Goal: Task Accomplishment & Management: Manage account settings

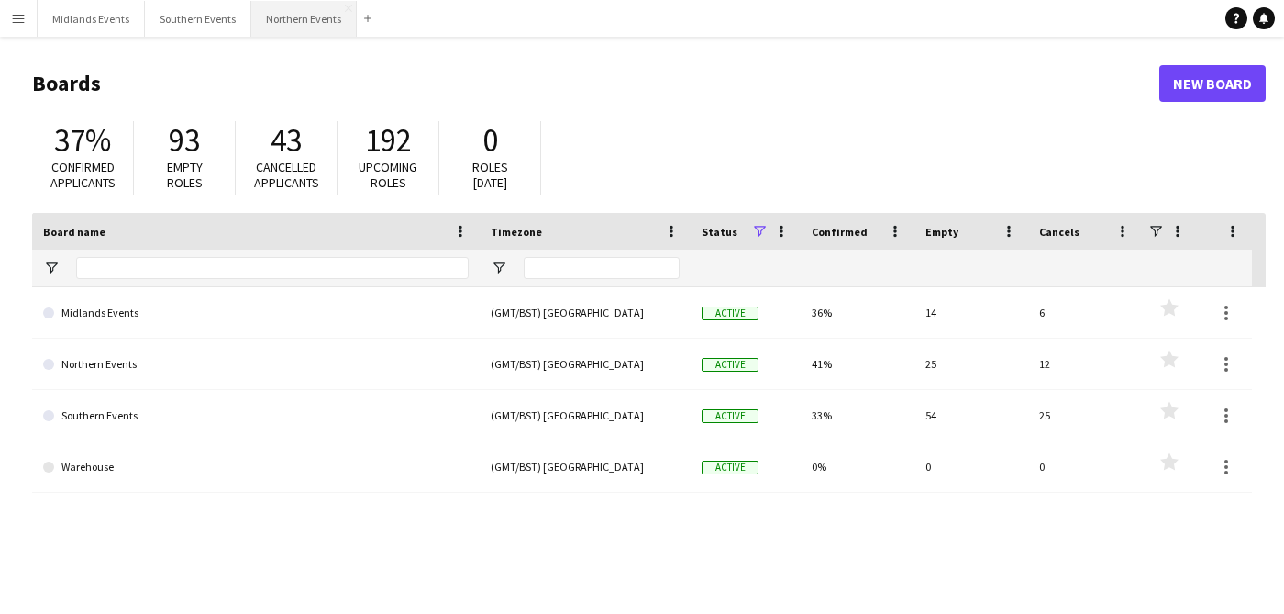
click at [263, 10] on button "Northern Events Close" at bounding box center [303, 19] width 105 height 36
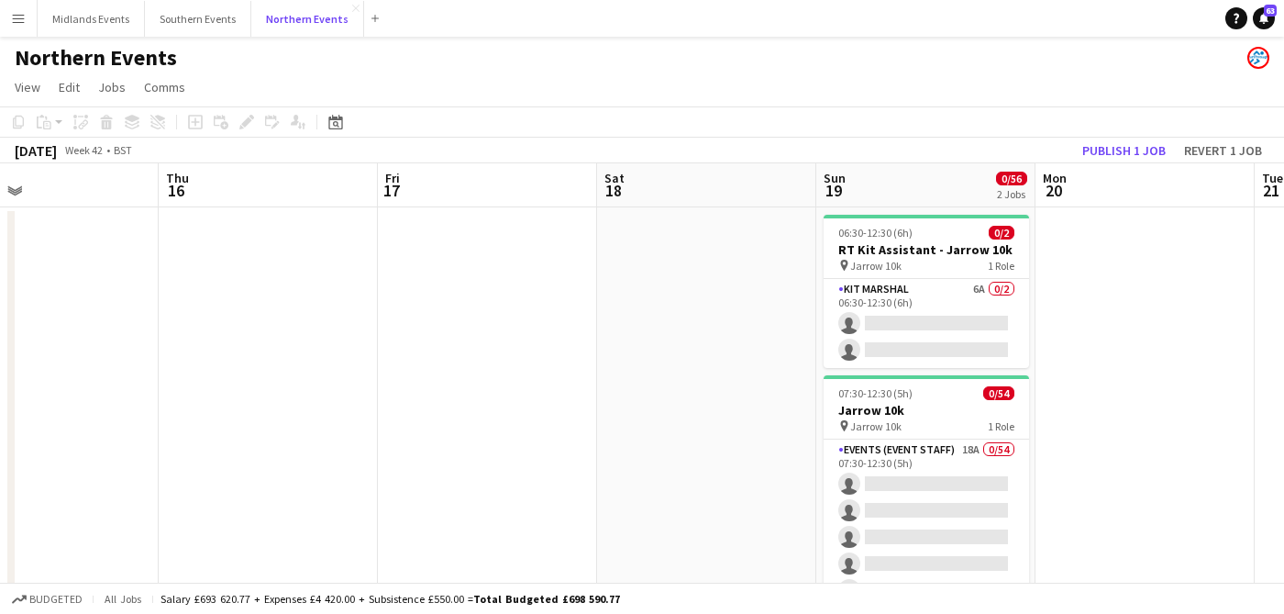
scroll to position [0, 720]
click at [92, 25] on button "Midlands Events Close" at bounding box center [91, 19] width 107 height 36
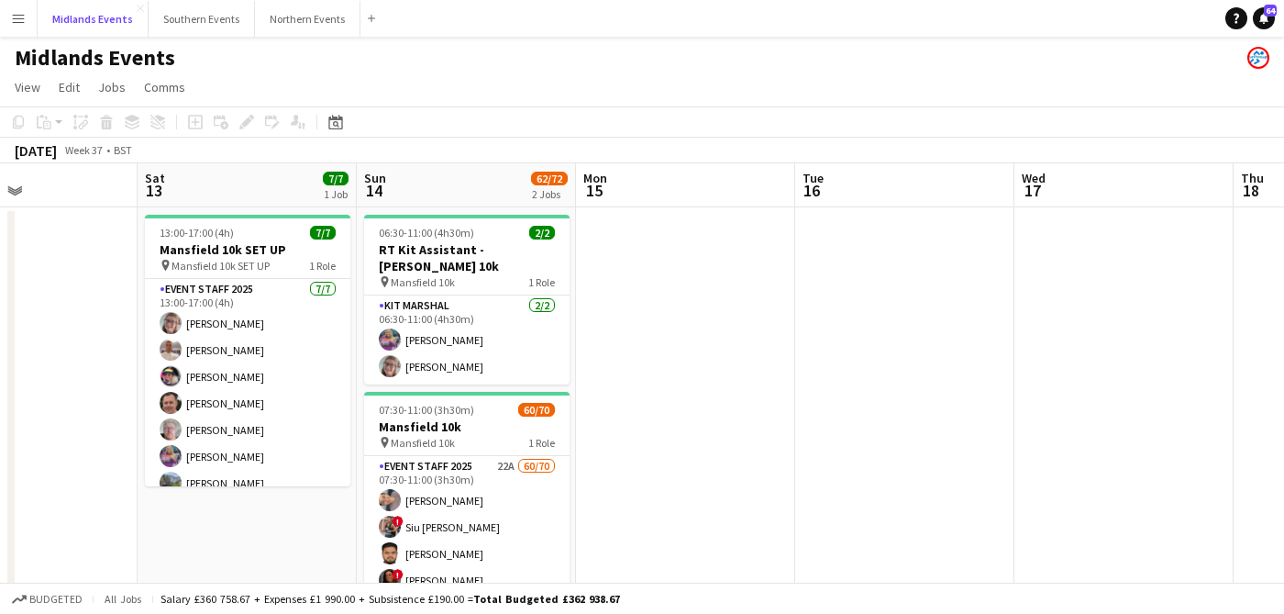
scroll to position [0, 576]
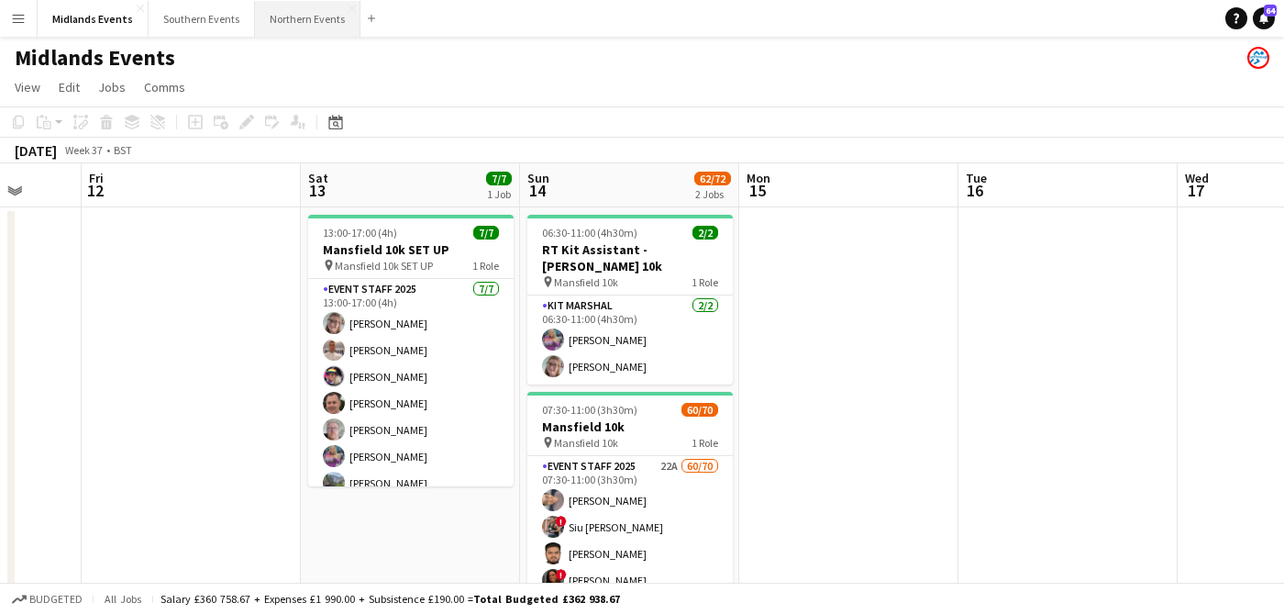
click at [293, 17] on button "Northern Events Close" at bounding box center [307, 19] width 105 height 36
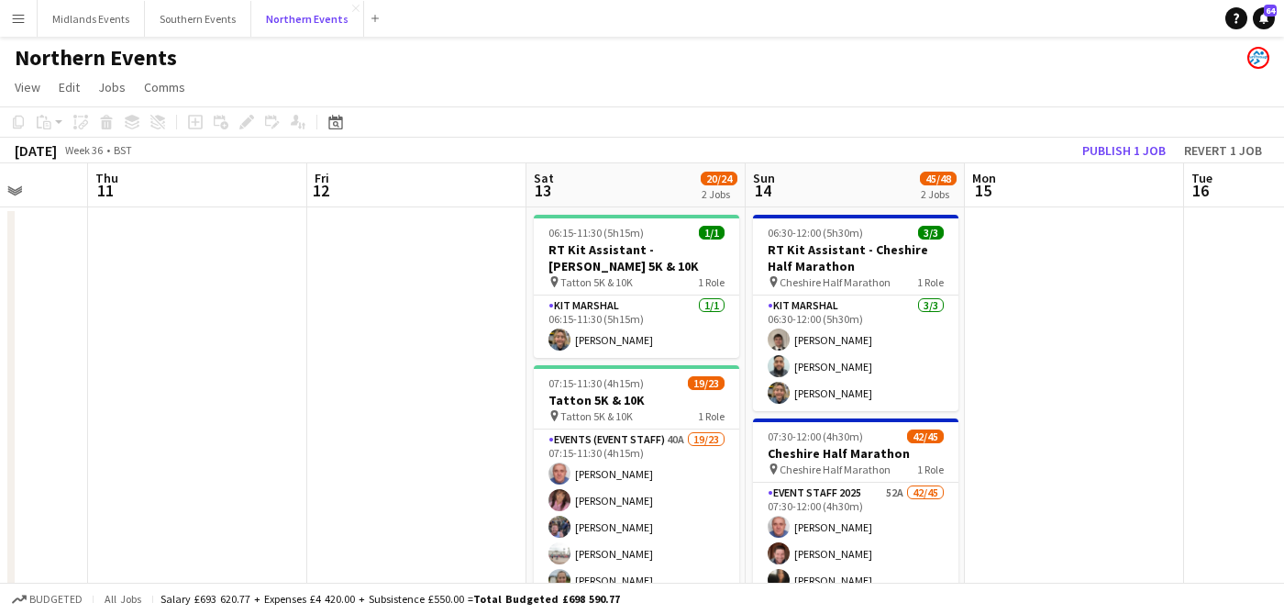
scroll to position [0, 671]
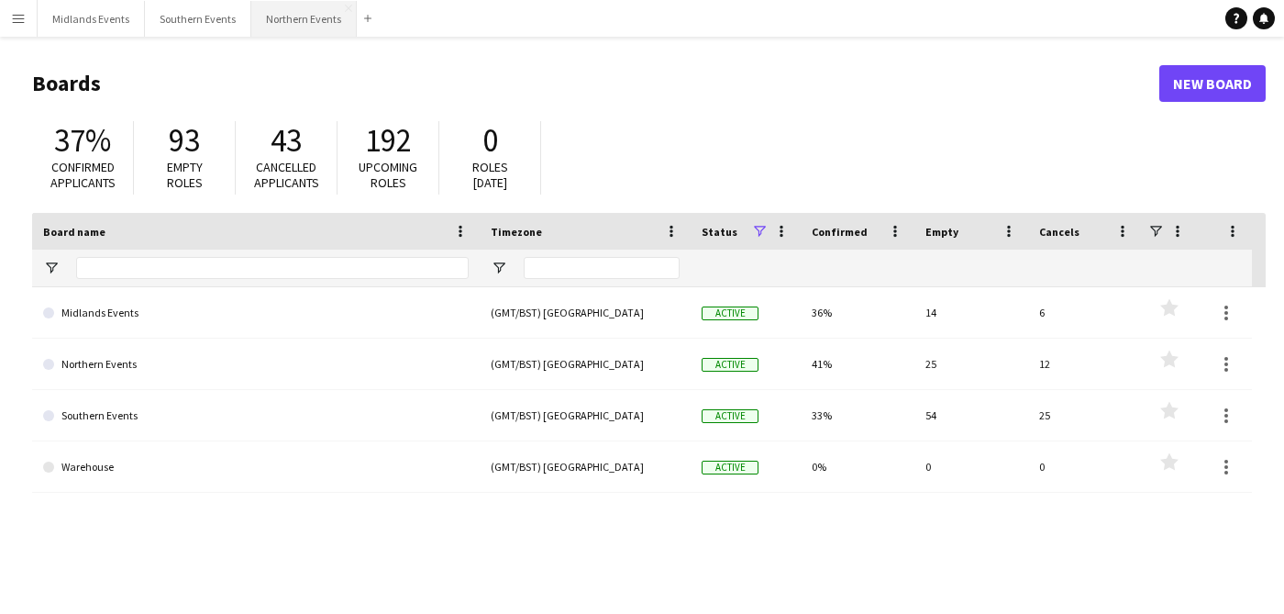
click at [292, 27] on button "Northern Events Close" at bounding box center [303, 19] width 105 height 36
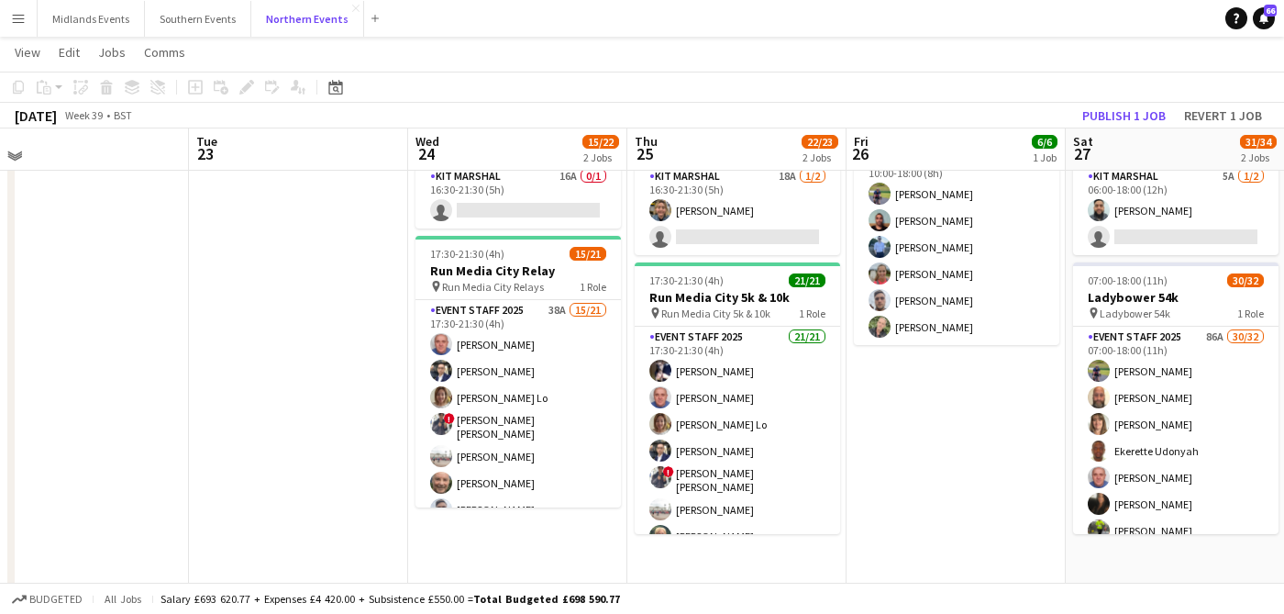
scroll to position [128, 0]
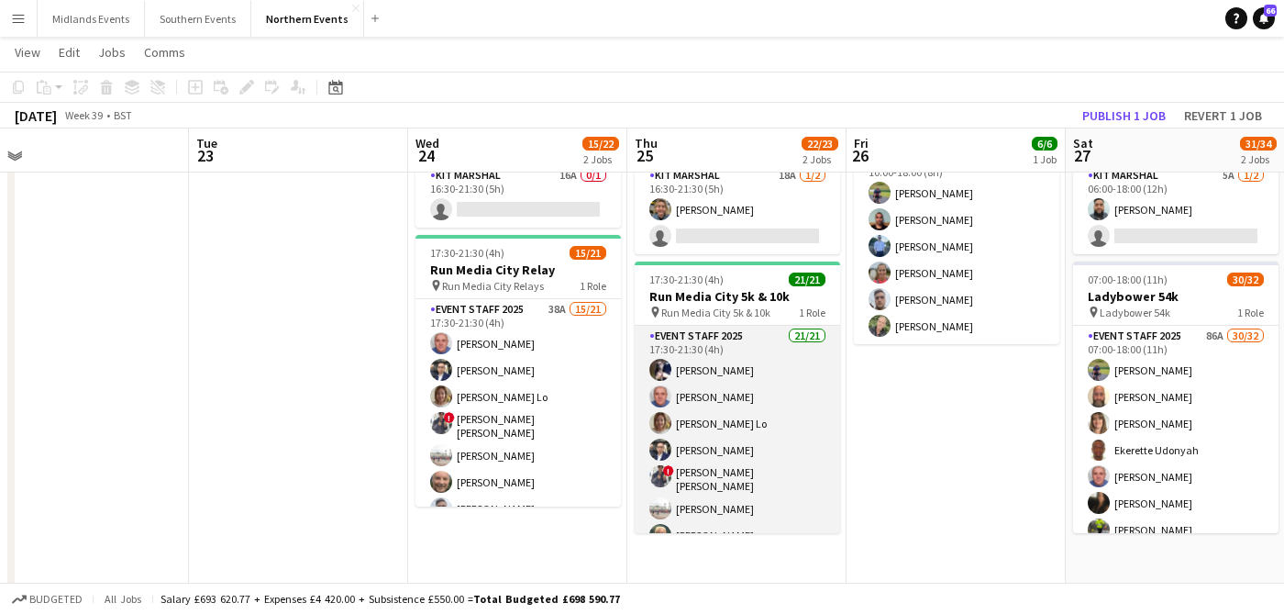
click at [703, 417] on app-card-role "Event Staff 2025 21/21 17:30-21:30 (4h) Dean Hoskins John Catton Yuen Ping Lo W…" at bounding box center [737, 626] width 205 height 600
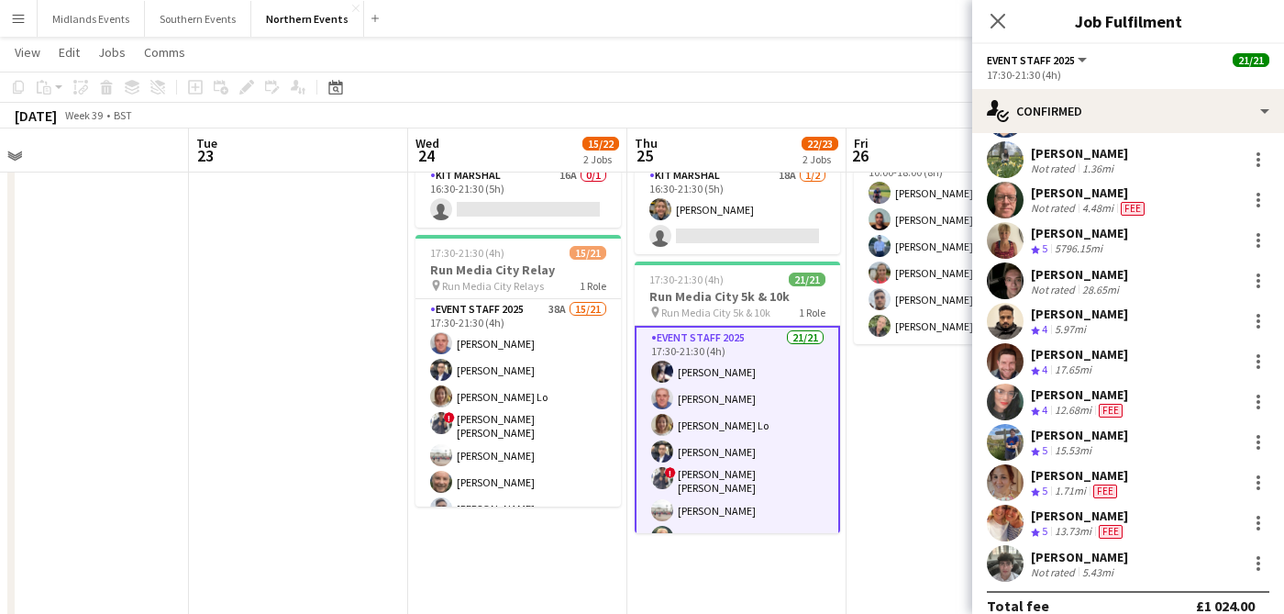
scroll to position [461, 0]
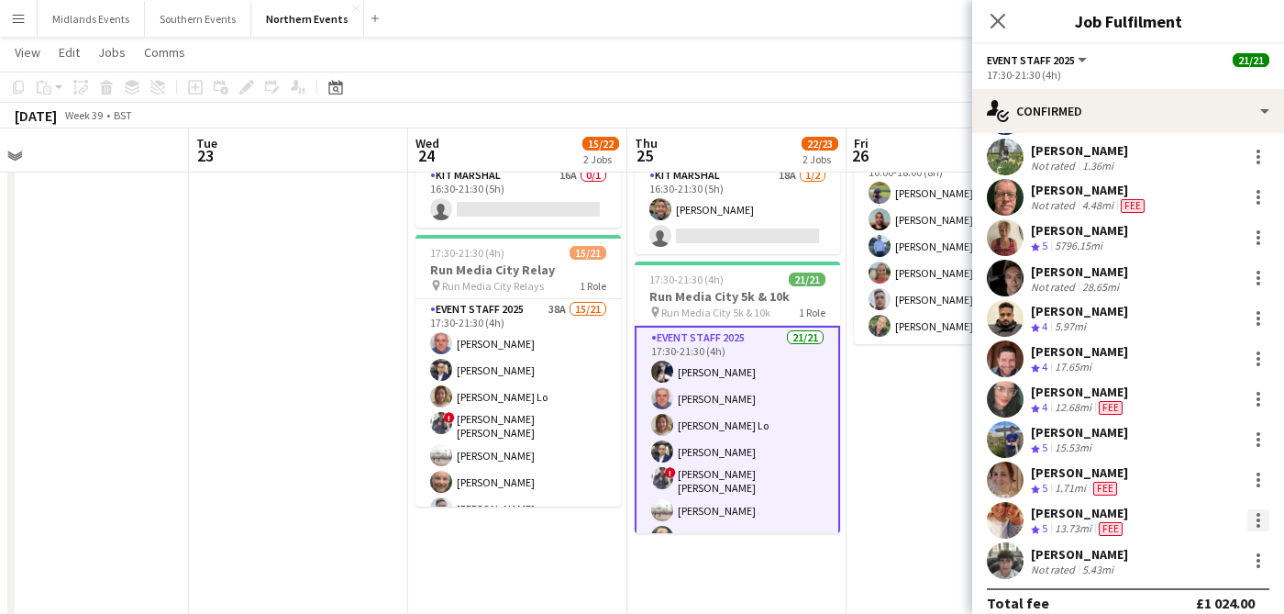
click at [1260, 521] on div at bounding box center [1259, 520] width 4 height 4
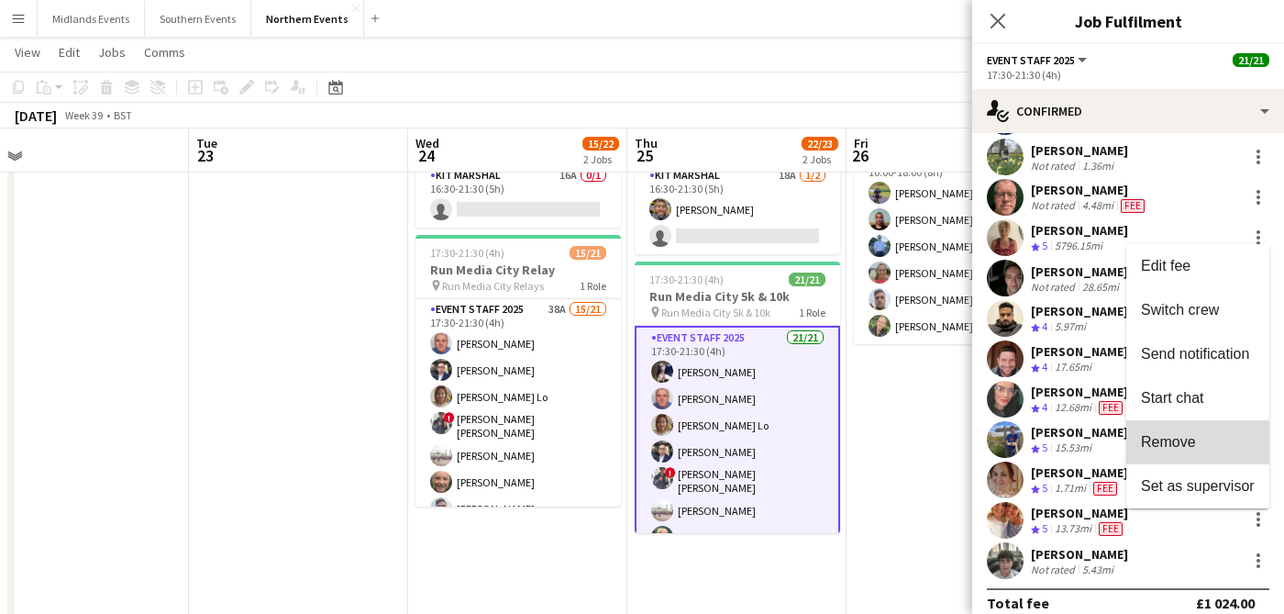
click at [1186, 444] on span "Remove" at bounding box center [1168, 442] width 55 height 16
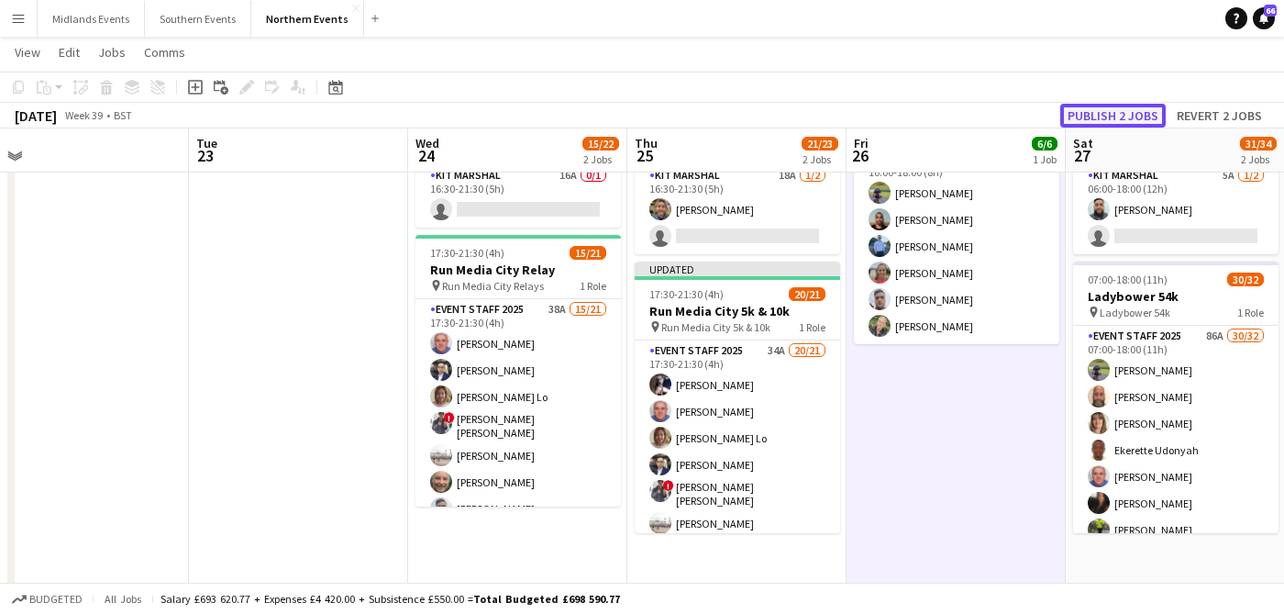
click at [1111, 118] on button "Publish 2 jobs" at bounding box center [1112, 116] width 105 height 24
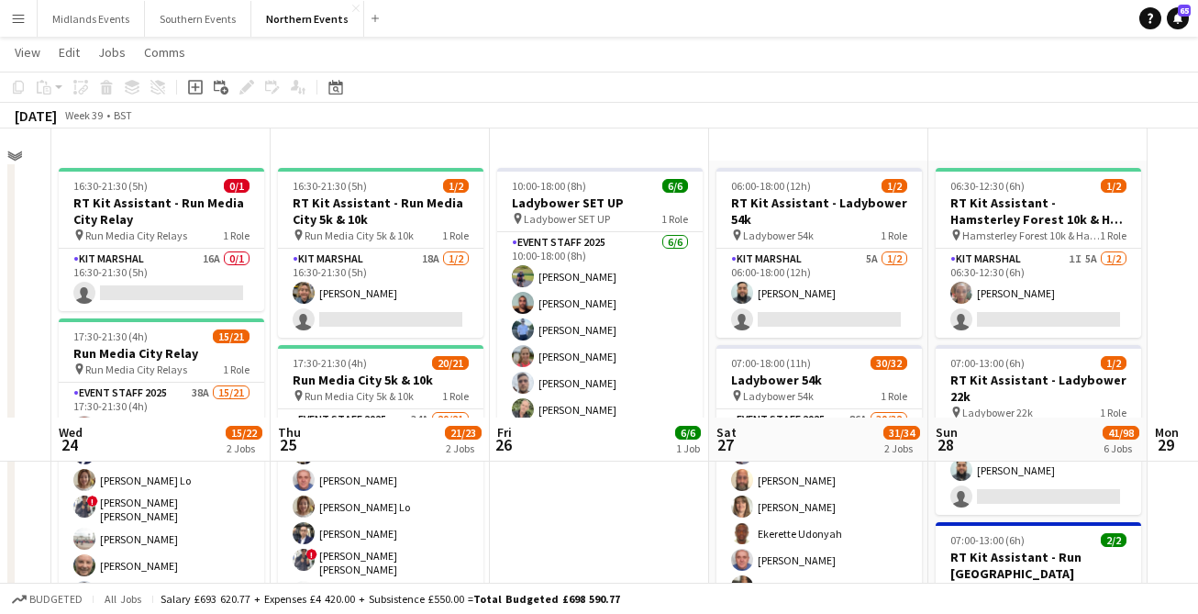
scroll to position [0, 0]
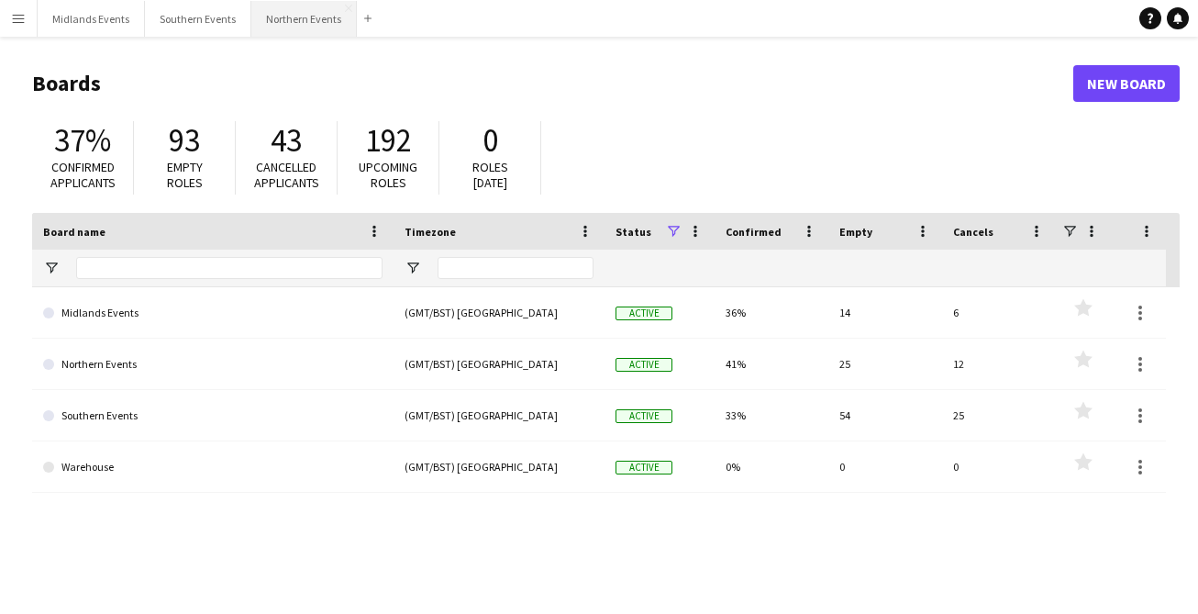
click at [262, 26] on button "Northern Events Close" at bounding box center [303, 19] width 105 height 36
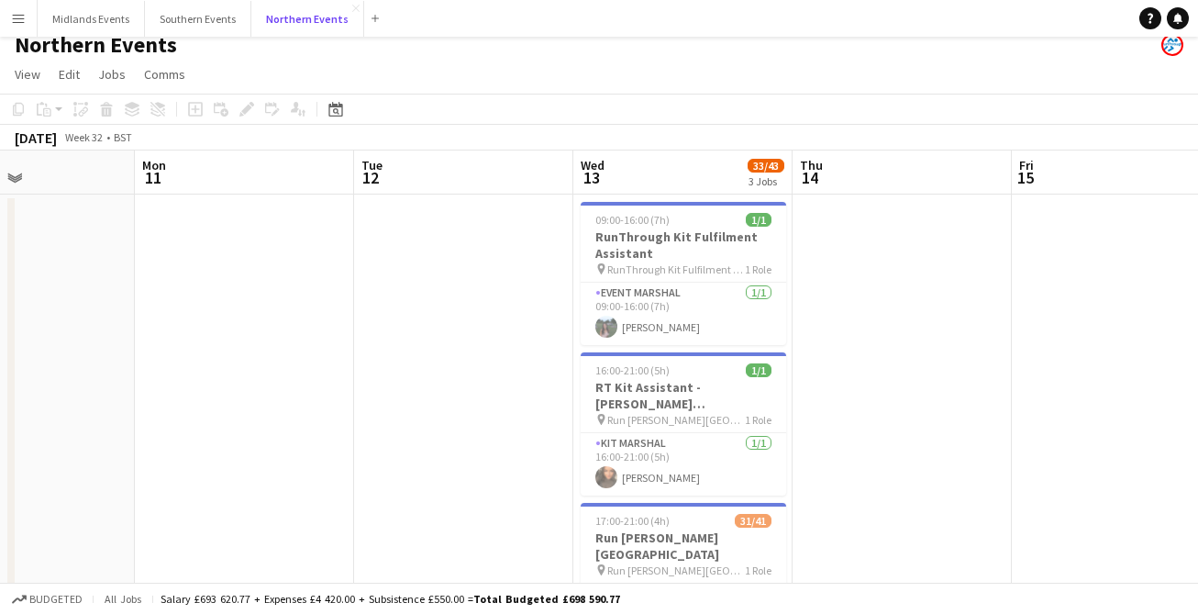
scroll to position [0, 649]
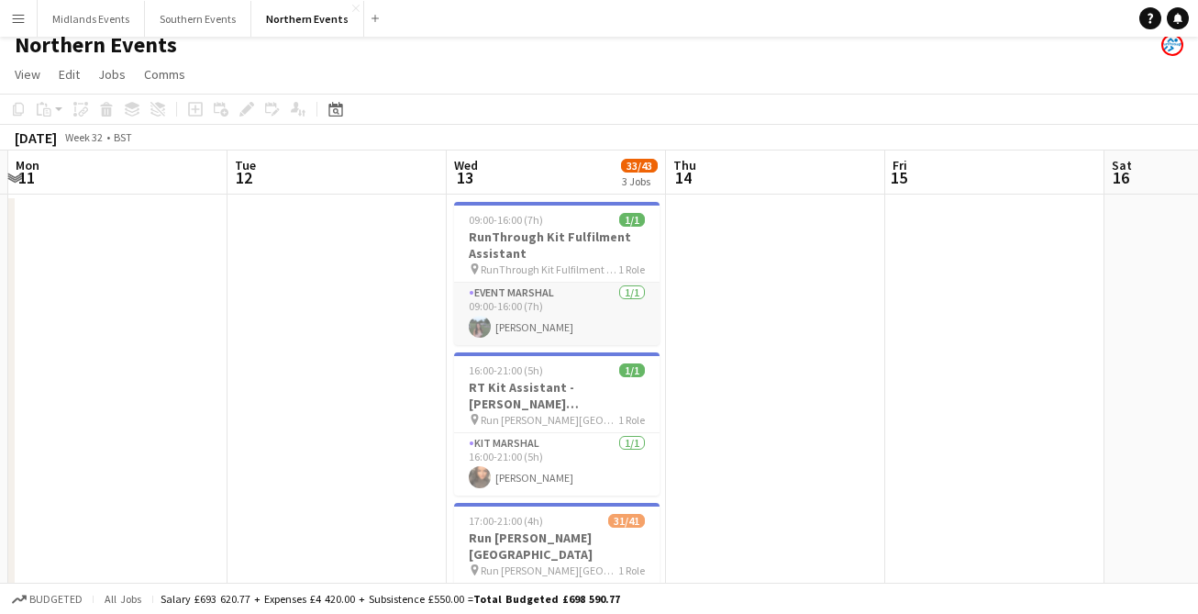
click at [535, 299] on app-card-role "Event Marshal 1/1 09:00-16:00 (7h) Serena Coutts" at bounding box center [556, 314] width 205 height 62
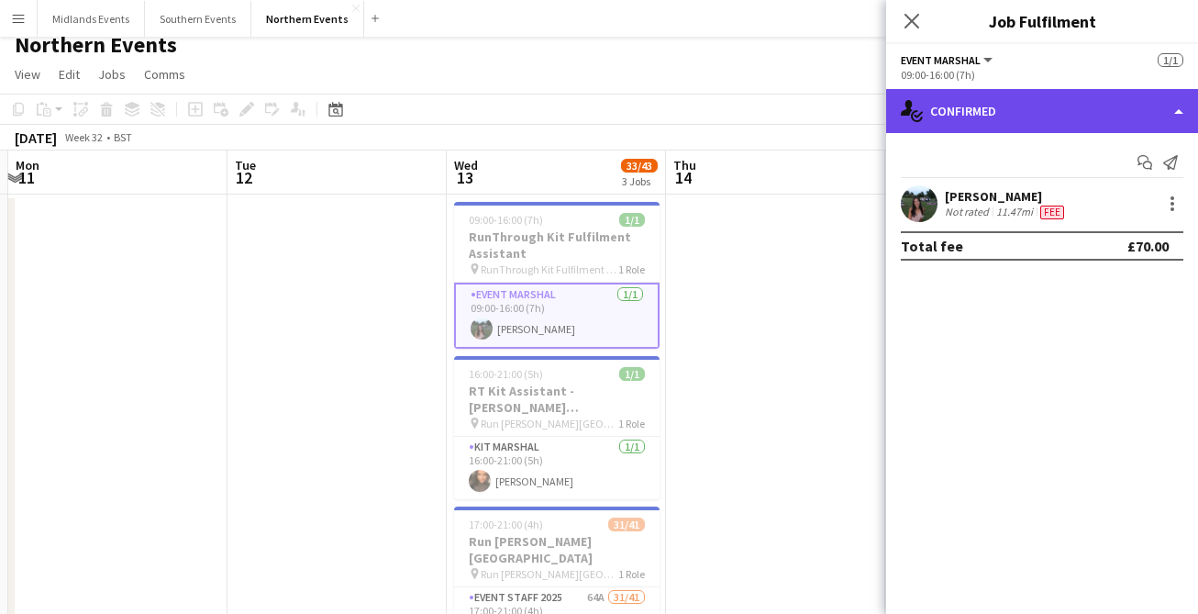
click at [1018, 99] on div "single-neutral-actions-check-2 Confirmed" at bounding box center [1042, 111] width 312 height 44
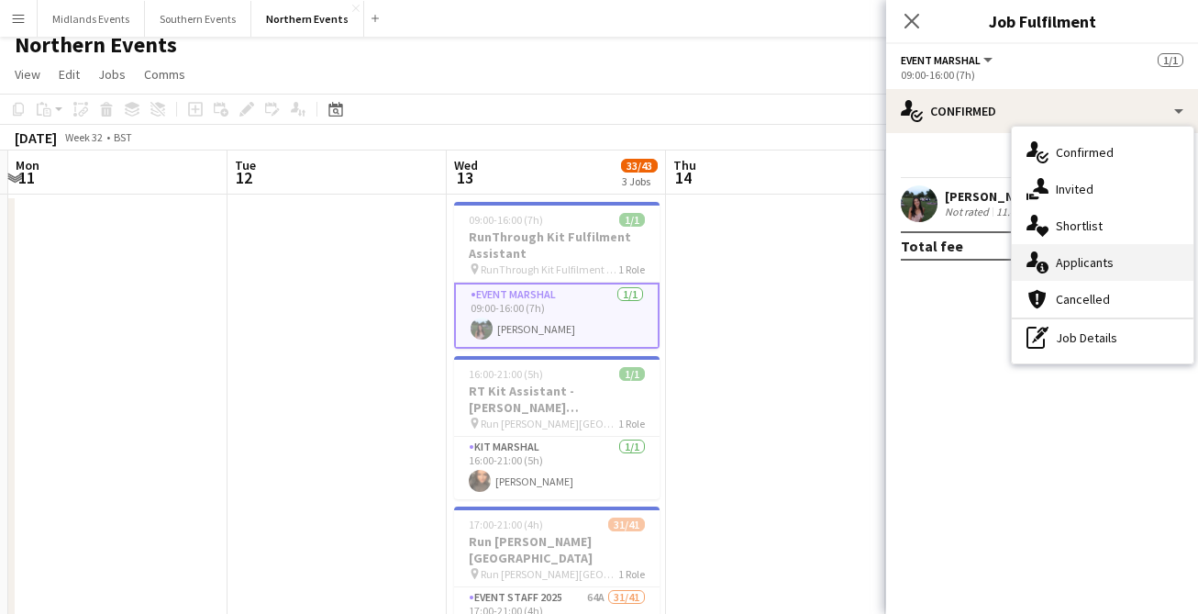
click at [1072, 259] on div "single-neutral-actions-information Applicants" at bounding box center [1103, 262] width 182 height 37
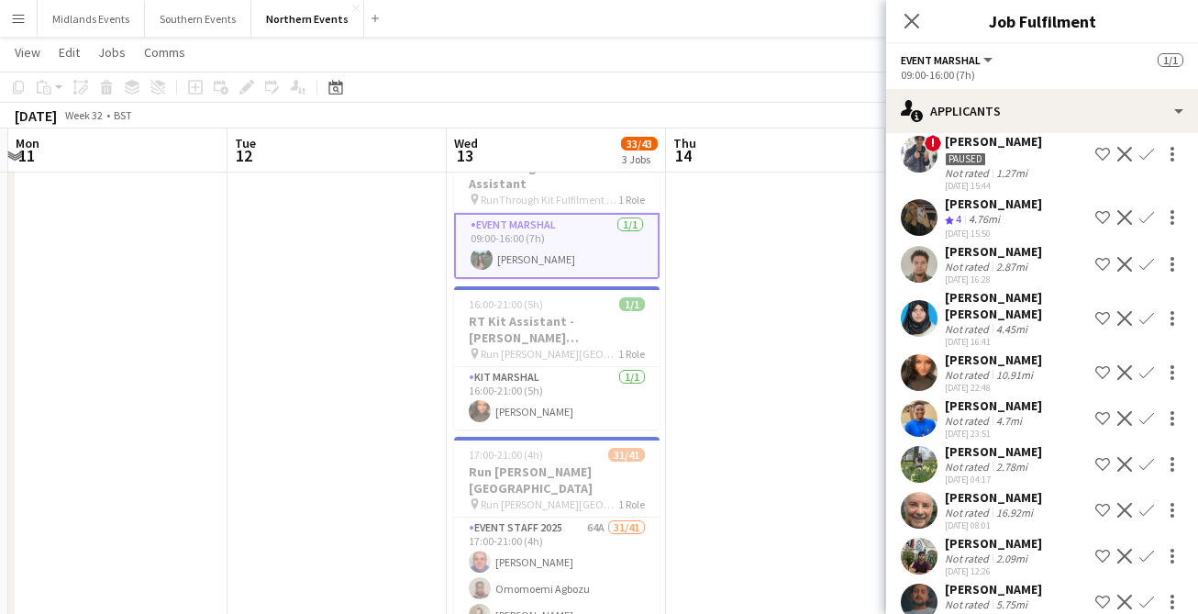
scroll to position [334, 0]
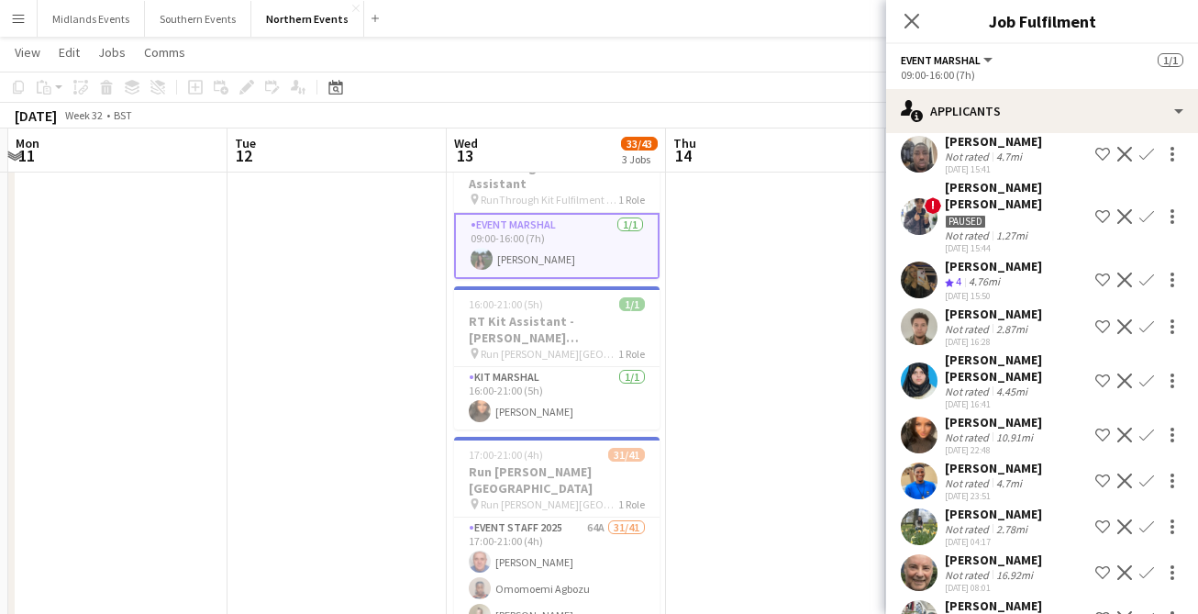
click at [1004, 258] on div "[PERSON_NAME]" at bounding box center [993, 266] width 97 height 17
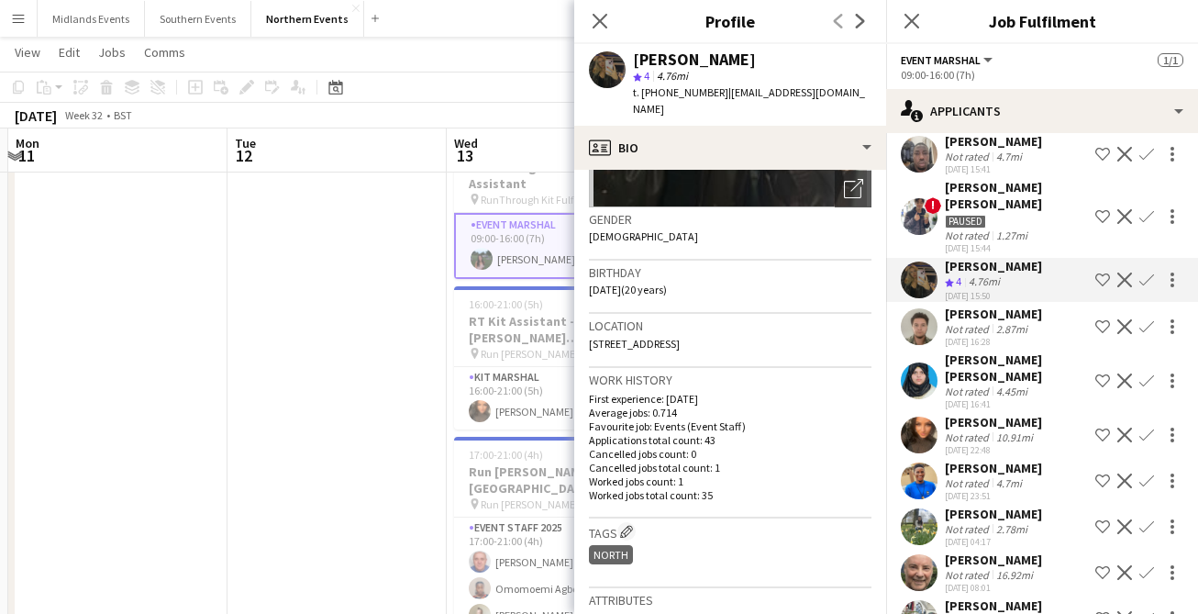
scroll to position [0, 0]
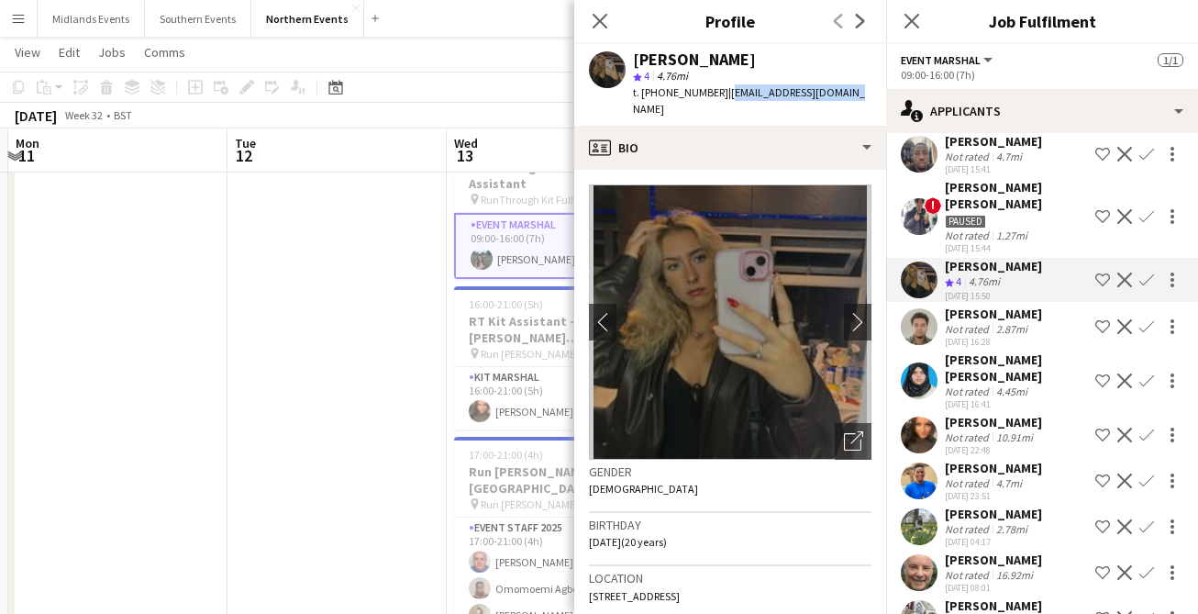
drag, startPoint x: 850, startPoint y: 98, endPoint x: 721, endPoint y: 96, distance: 129.4
click at [721, 96] on div "evelyn barber star 4 4.76mi t. +447544481308 | evbarber04@outlook.com" at bounding box center [730, 85] width 312 height 82
copy span "evbarber04@outlook.com"
click at [612, 21] on div "Close pop-in" at bounding box center [599, 21] width 51 height 42
click at [597, 19] on icon at bounding box center [599, 20] width 17 height 17
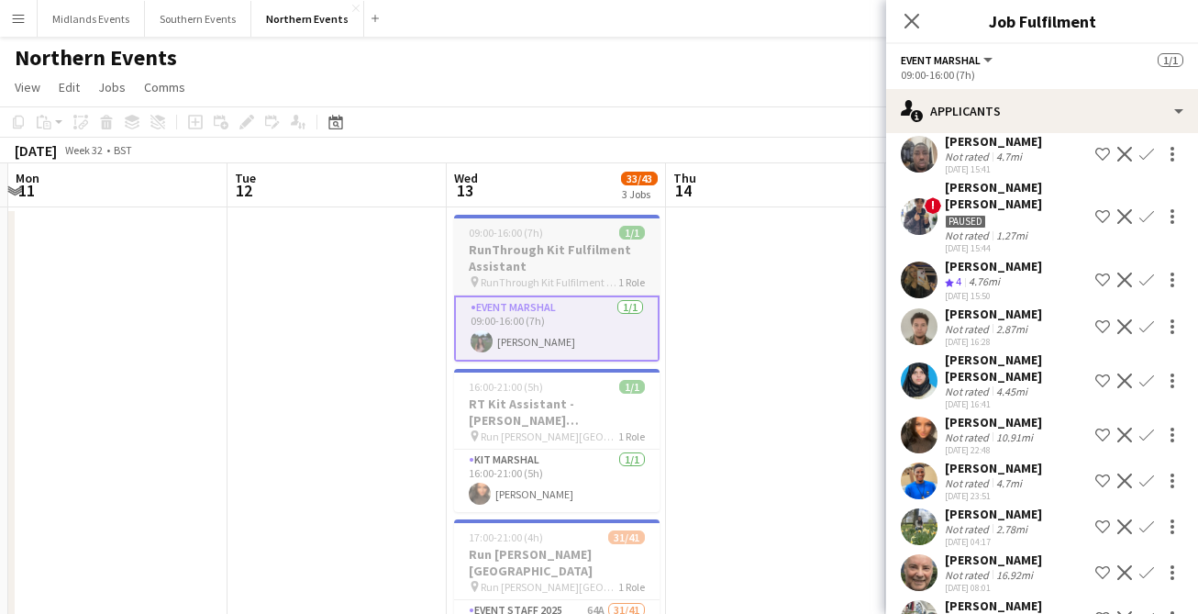
click at [523, 260] on h3 "RunThrough Kit Fulfilment Assistant" at bounding box center [556, 257] width 205 height 33
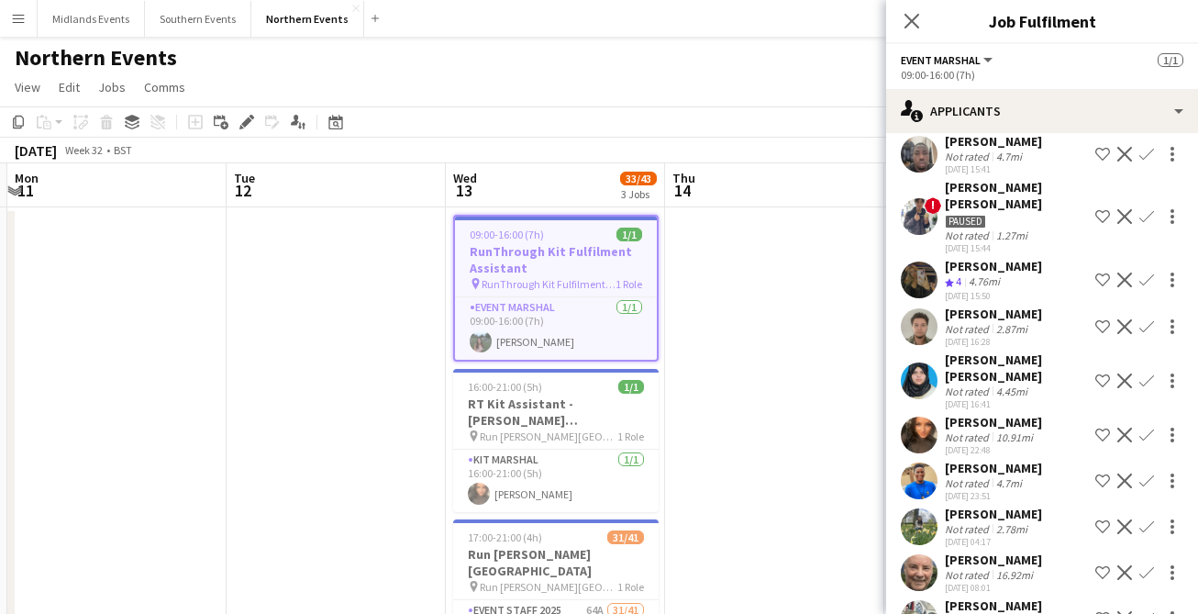
click at [897, 18] on div "Close pop-in" at bounding box center [911, 21] width 51 height 42
click at [899, 18] on div "Close pop-in" at bounding box center [911, 21] width 51 height 42
click at [902, 20] on app-icon "Close pop-in" at bounding box center [912, 21] width 27 height 27
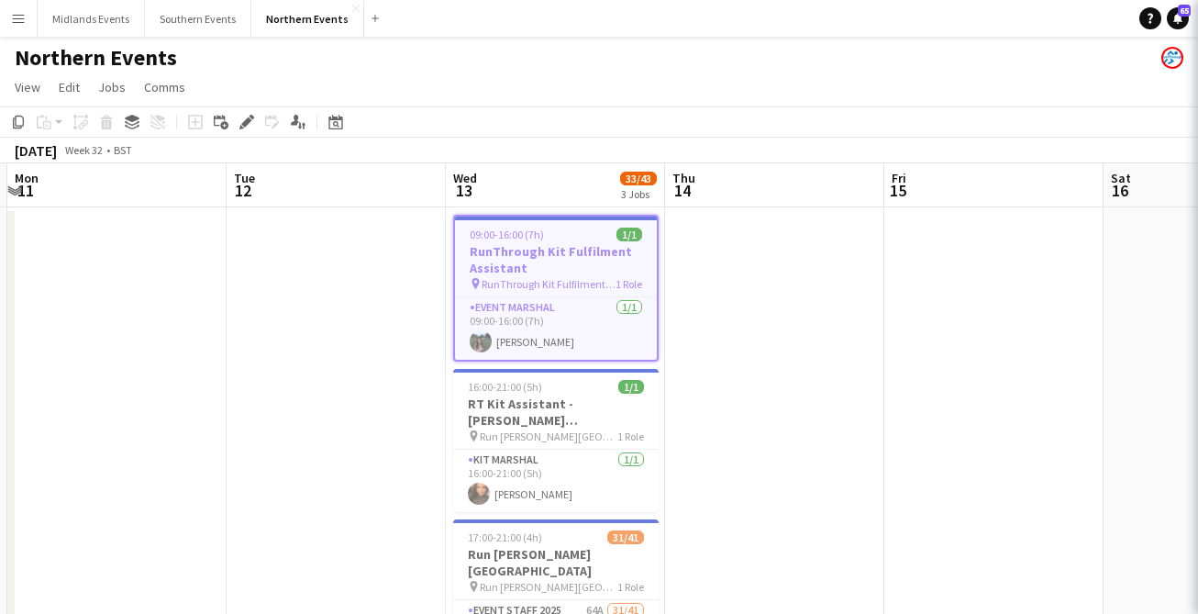
scroll to position [0, 0]
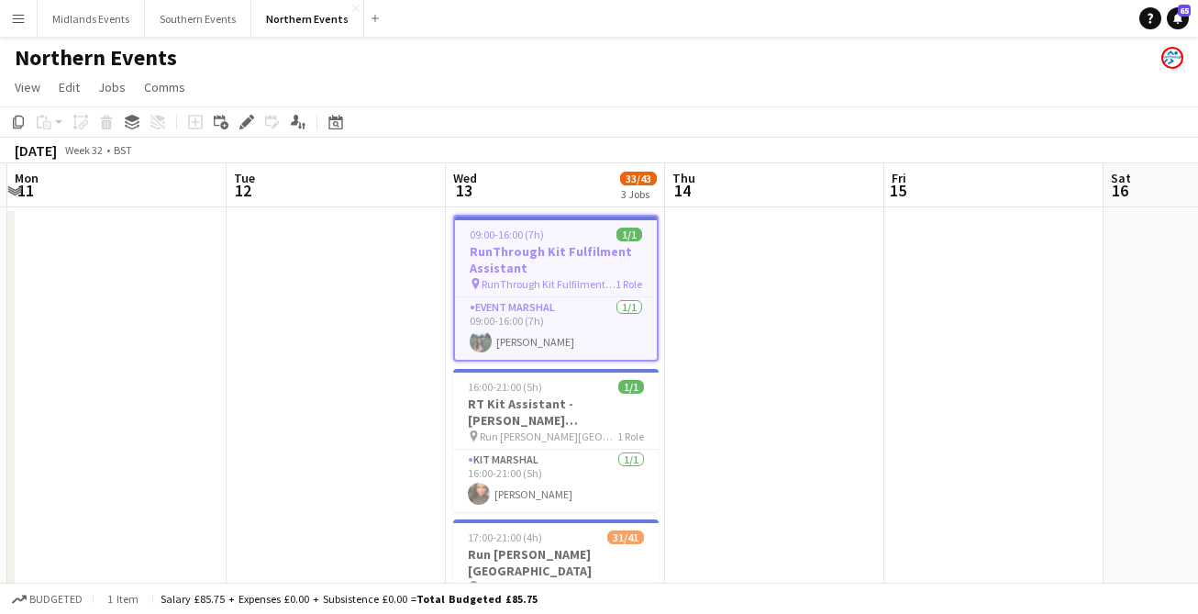
click at [586, 244] on h3 "RunThrough Kit Fulfilment Assistant" at bounding box center [556, 259] width 202 height 33
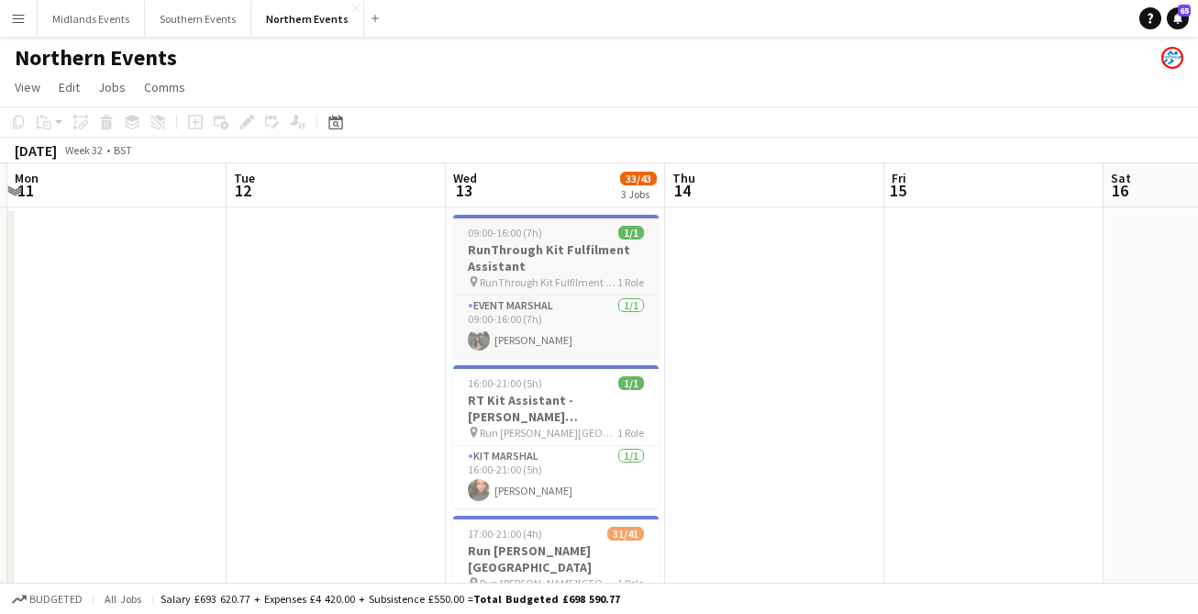
click at [587, 246] on h3 "RunThrough Kit Fulfilment Assistant" at bounding box center [555, 257] width 205 height 33
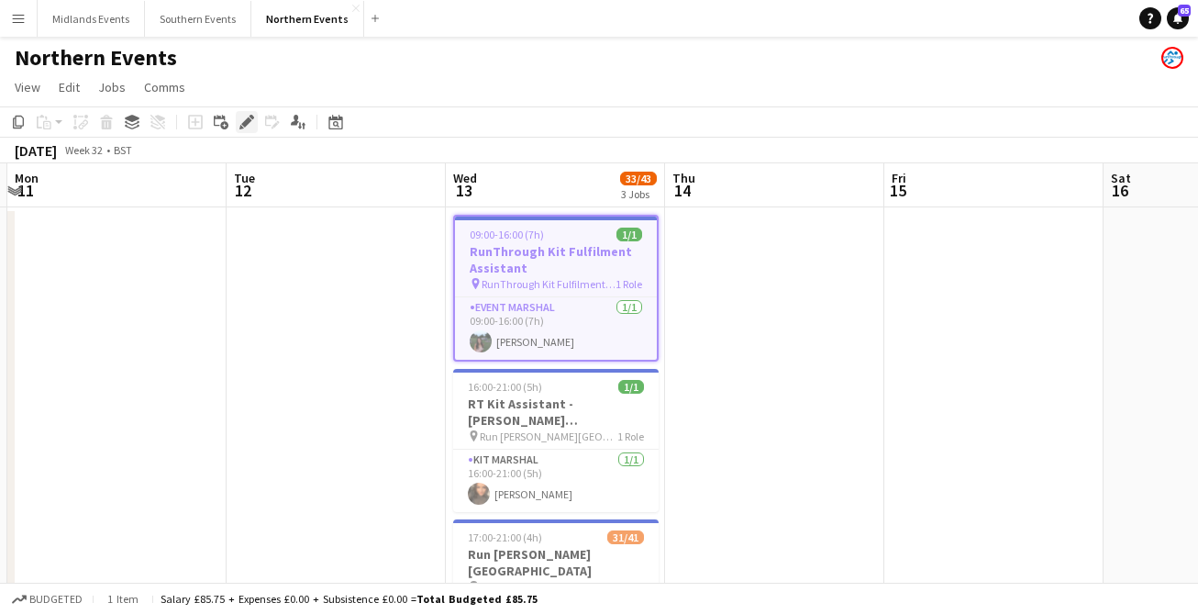
click at [250, 118] on icon at bounding box center [246, 122] width 10 height 10
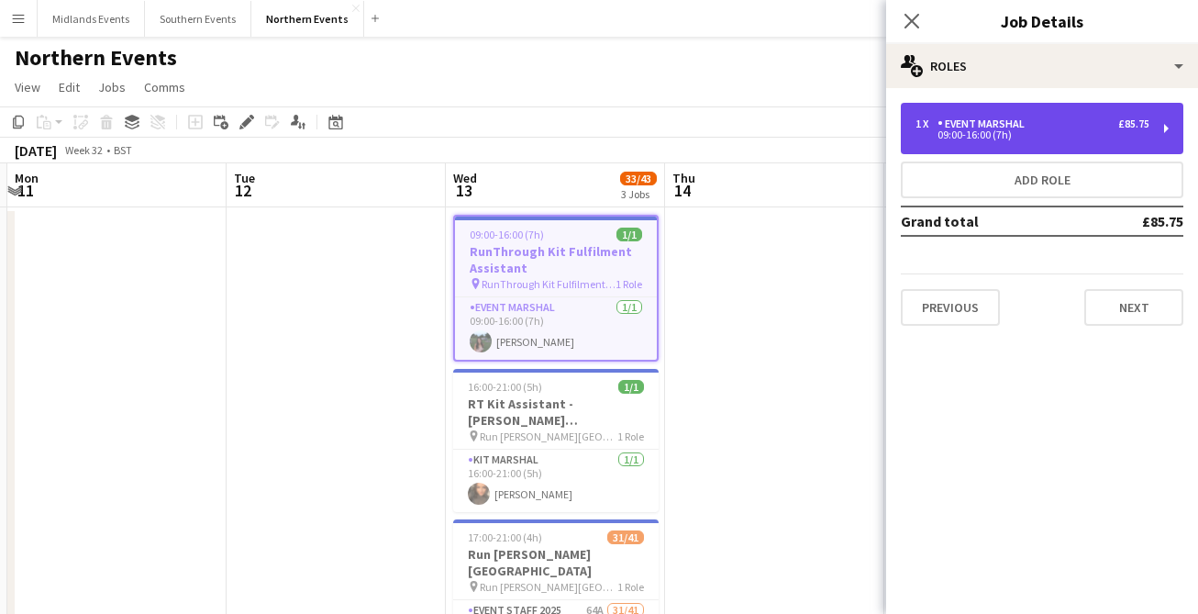
click at [1011, 125] on div "Event Marshal" at bounding box center [985, 123] width 94 height 13
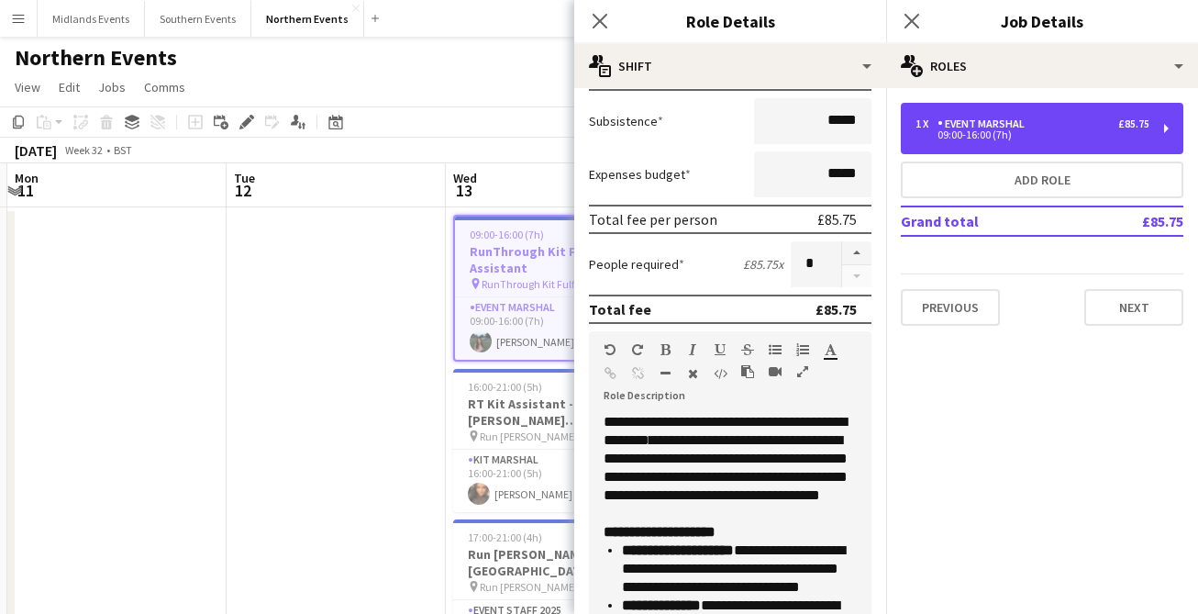
scroll to position [357, 0]
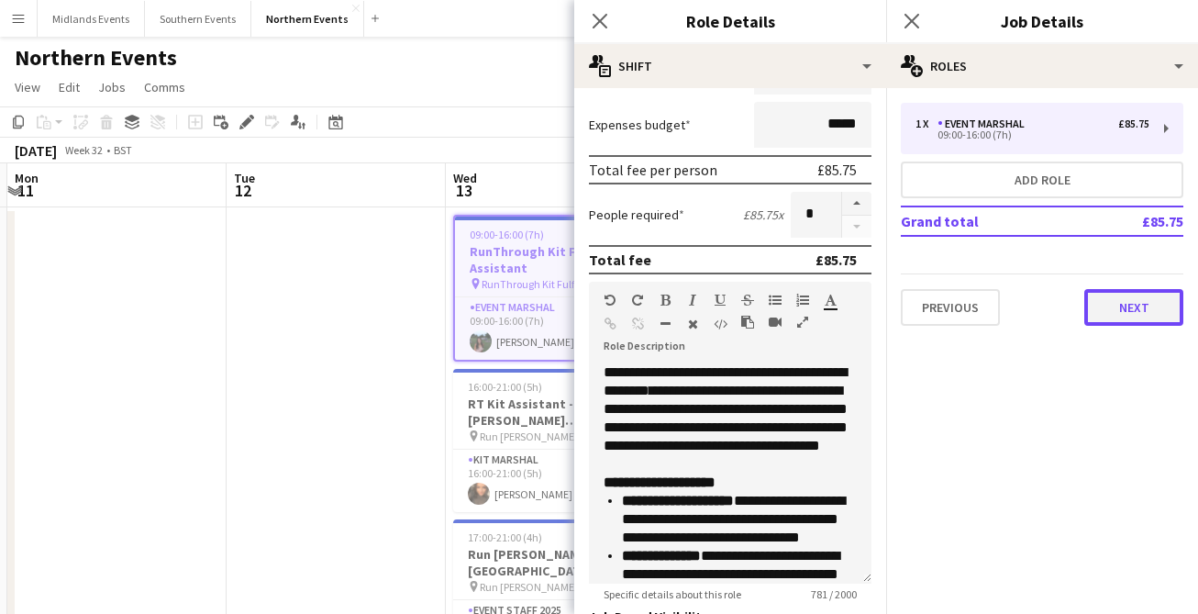
click at [1092, 294] on button "Next" at bounding box center [1133, 307] width 99 height 37
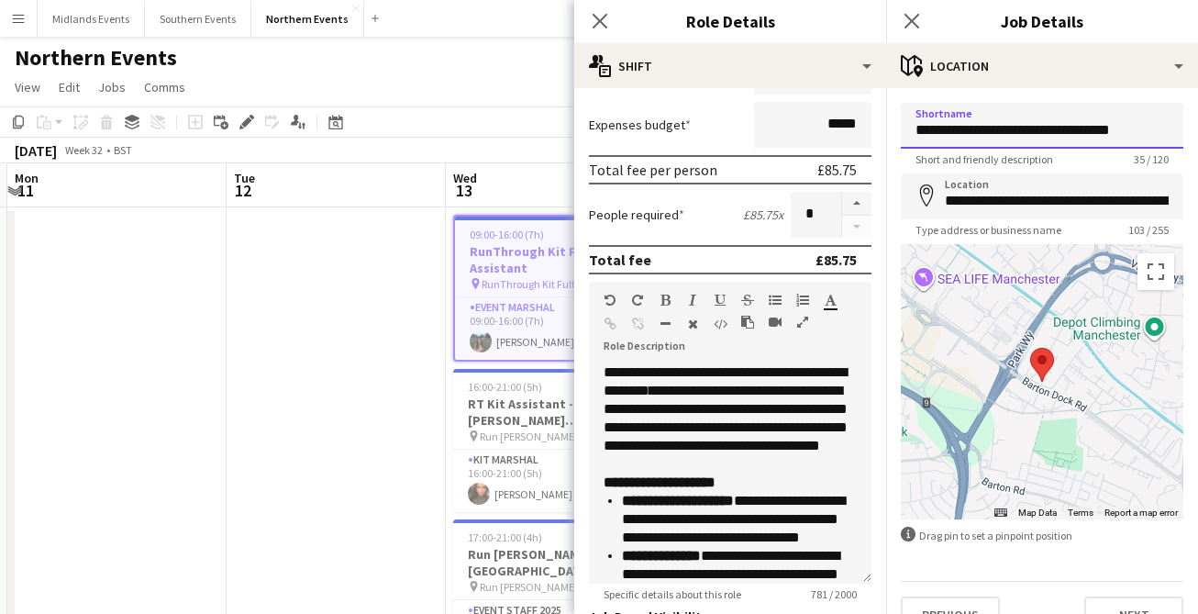
click at [1037, 120] on input "**********" at bounding box center [1042, 126] width 283 height 46
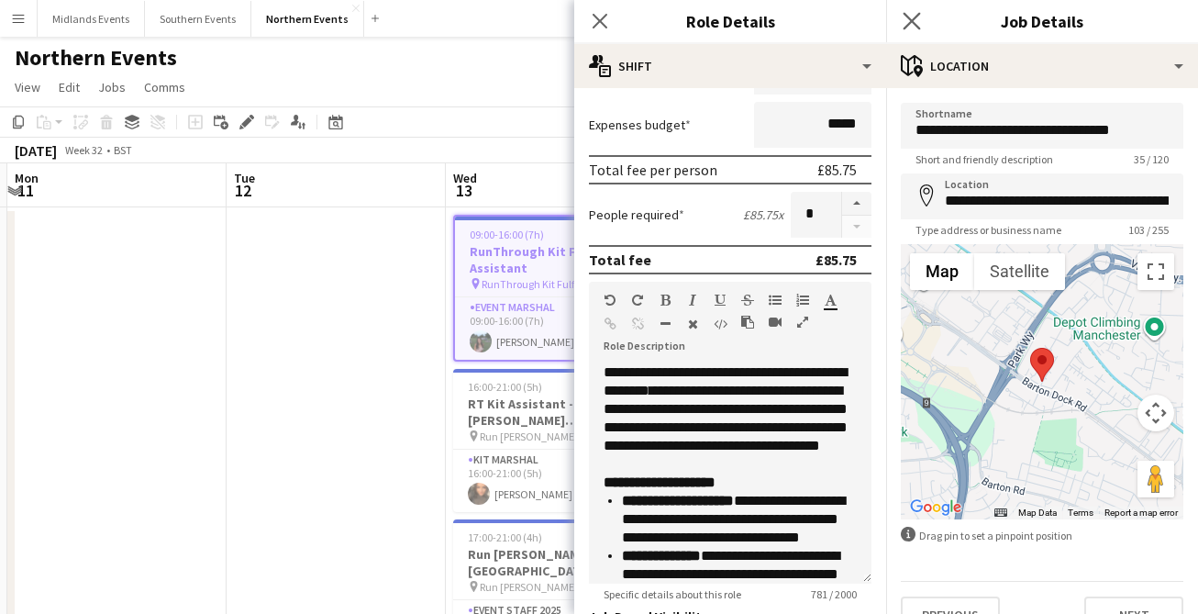
click at [920, 11] on app-icon "Close pop-in" at bounding box center [912, 21] width 27 height 27
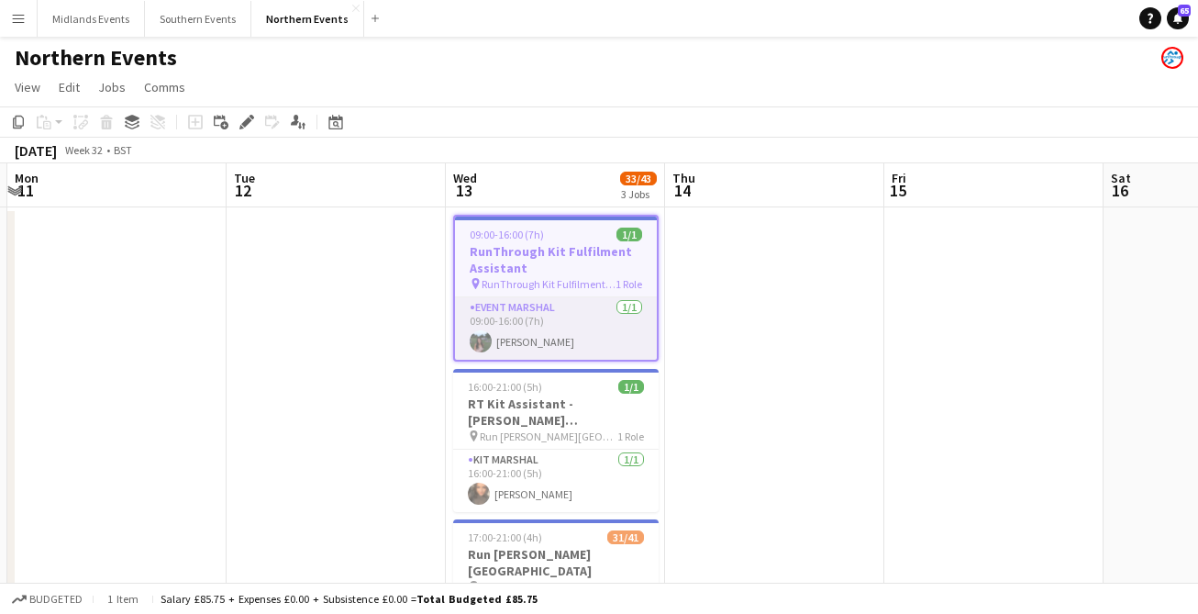
click at [527, 338] on app-card-role "Event Marshal 1/1 09:00-16:00 (7h) Serena Coutts" at bounding box center [556, 328] width 202 height 62
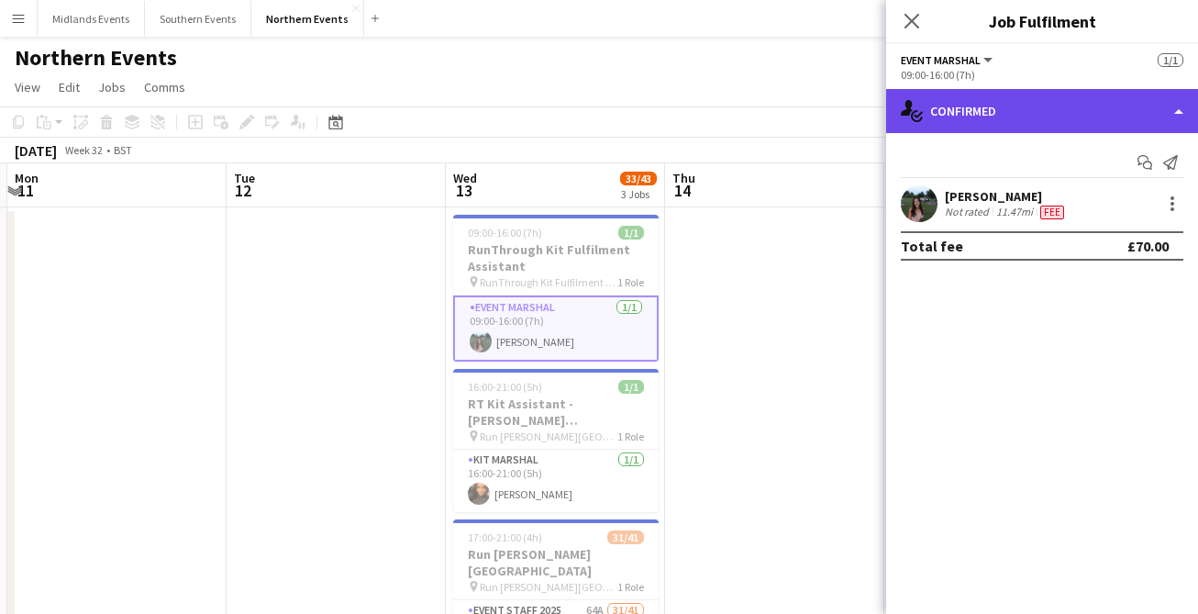
click at [993, 108] on div "single-neutral-actions-check-2 Confirmed" at bounding box center [1042, 111] width 312 height 44
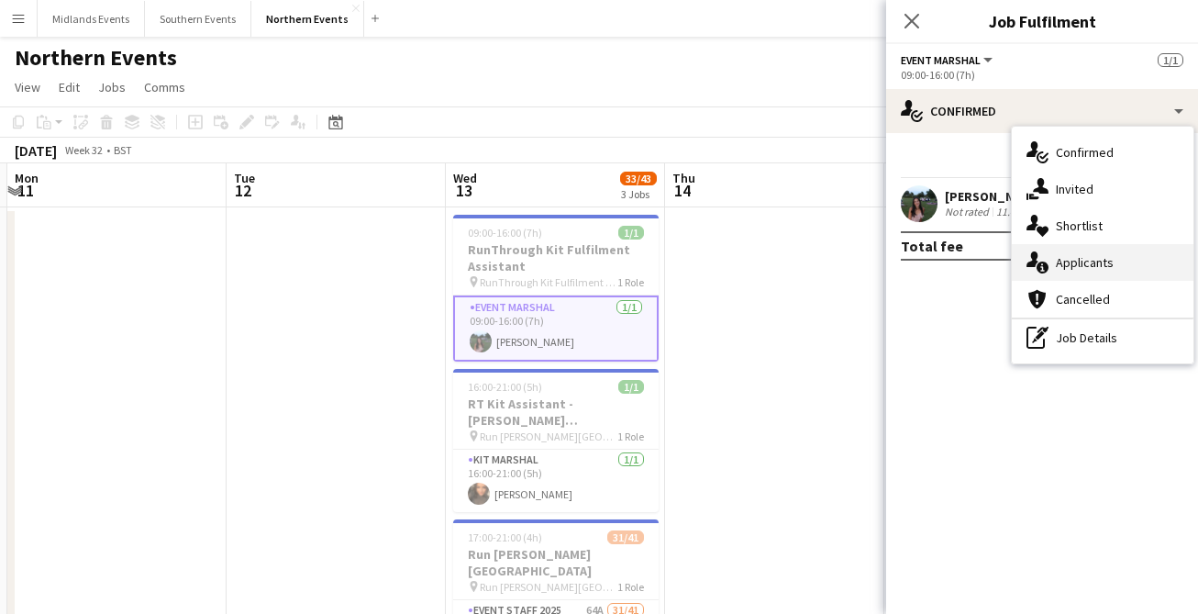
click at [1042, 258] on icon "single-neutral-actions-information" at bounding box center [1038, 262] width 22 height 22
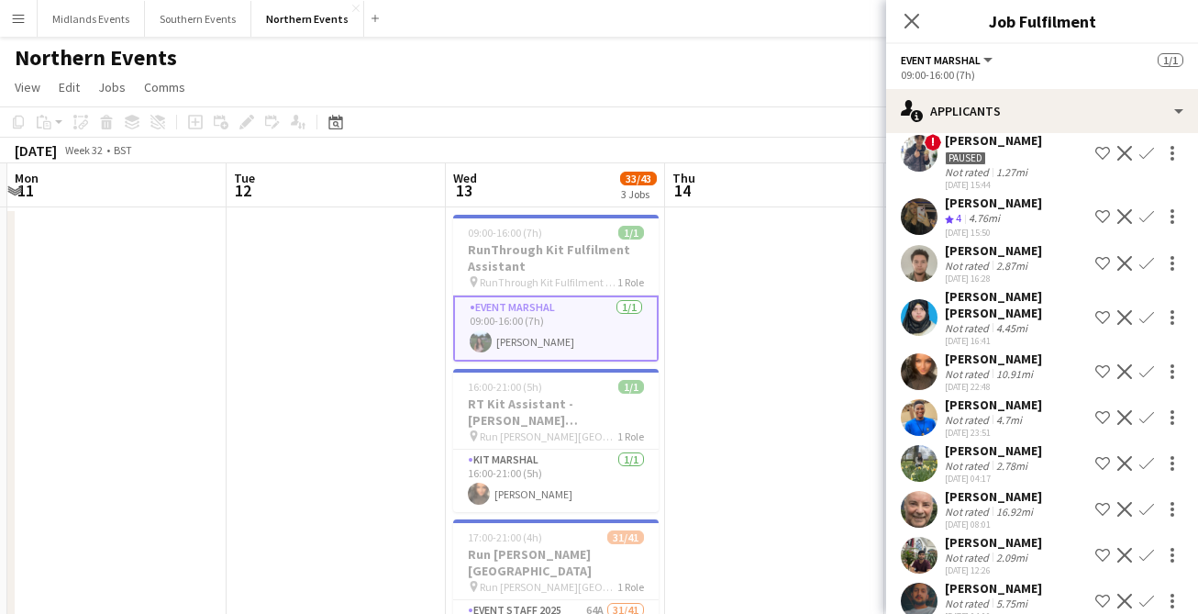
scroll to position [402, 0]
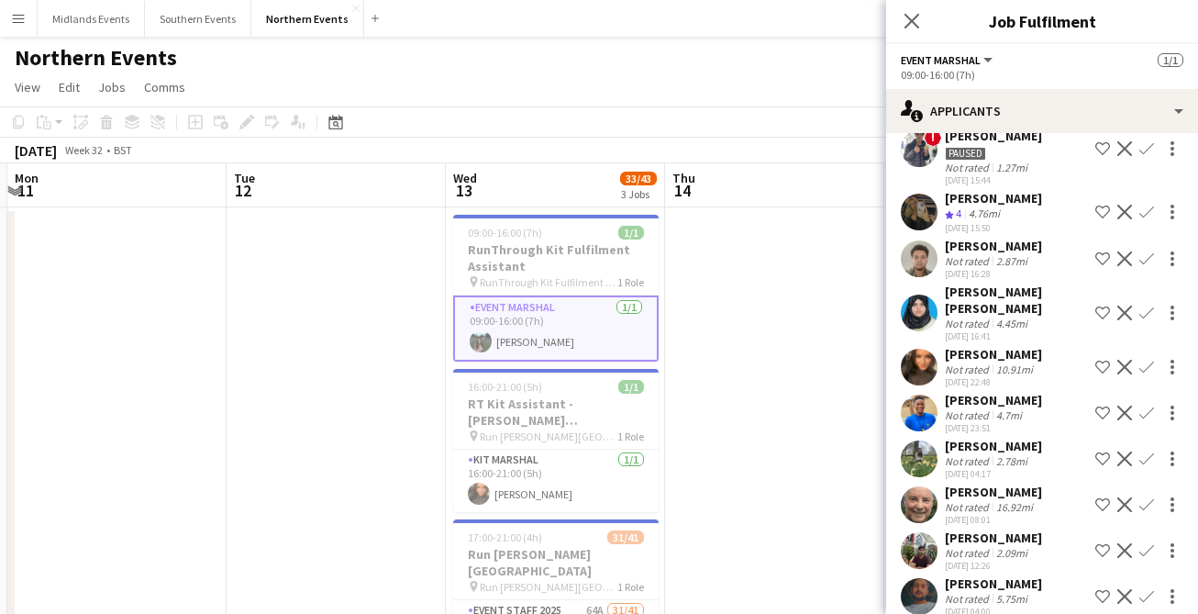
click at [986, 206] on div "4.76mi" at bounding box center [984, 214] width 39 height 16
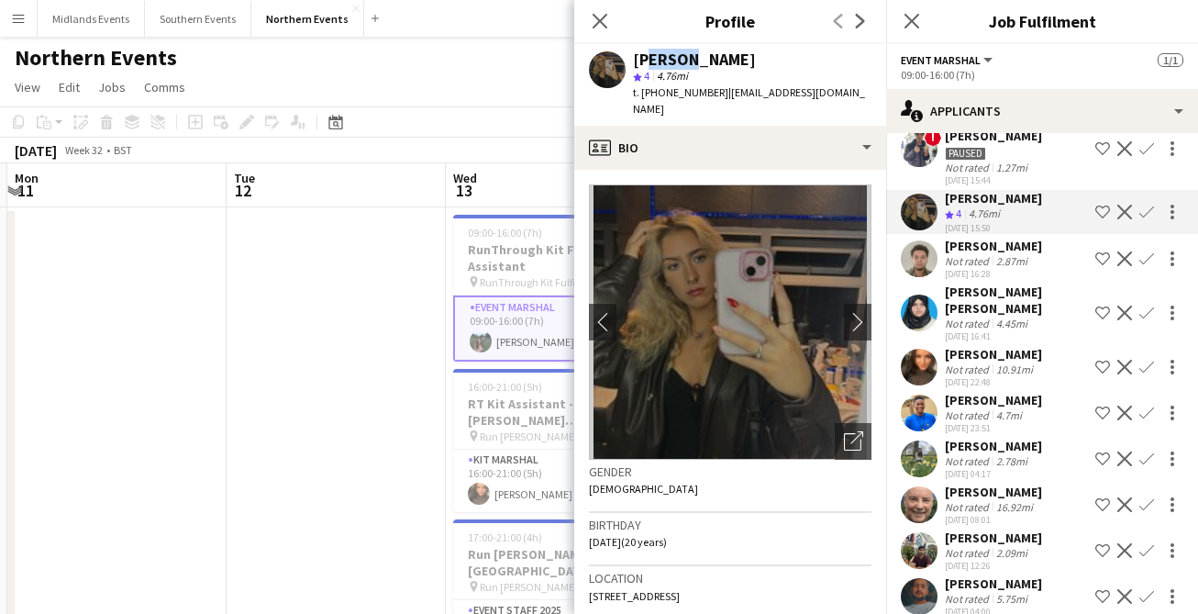
drag, startPoint x: 680, startPoint y: 60, endPoint x: 644, endPoint y: 61, distance: 35.8
click at [644, 61] on div "[PERSON_NAME]" at bounding box center [694, 59] width 123 height 17
copy div "velyn"
click at [594, 9] on div "Close pop-in" at bounding box center [599, 21] width 51 height 42
click at [600, 15] on icon "Close pop-in" at bounding box center [599, 20] width 17 height 17
